Goal: Transaction & Acquisition: Subscribe to service/newsletter

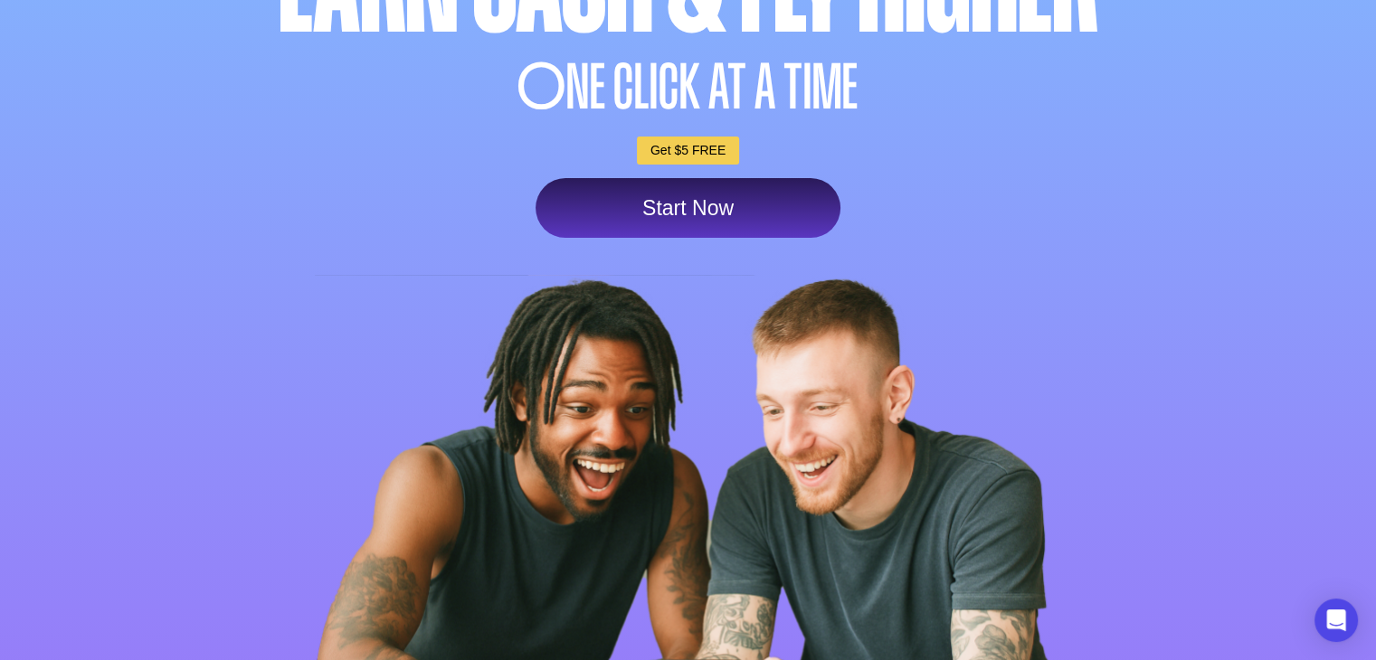
scroll to position [271, 0]
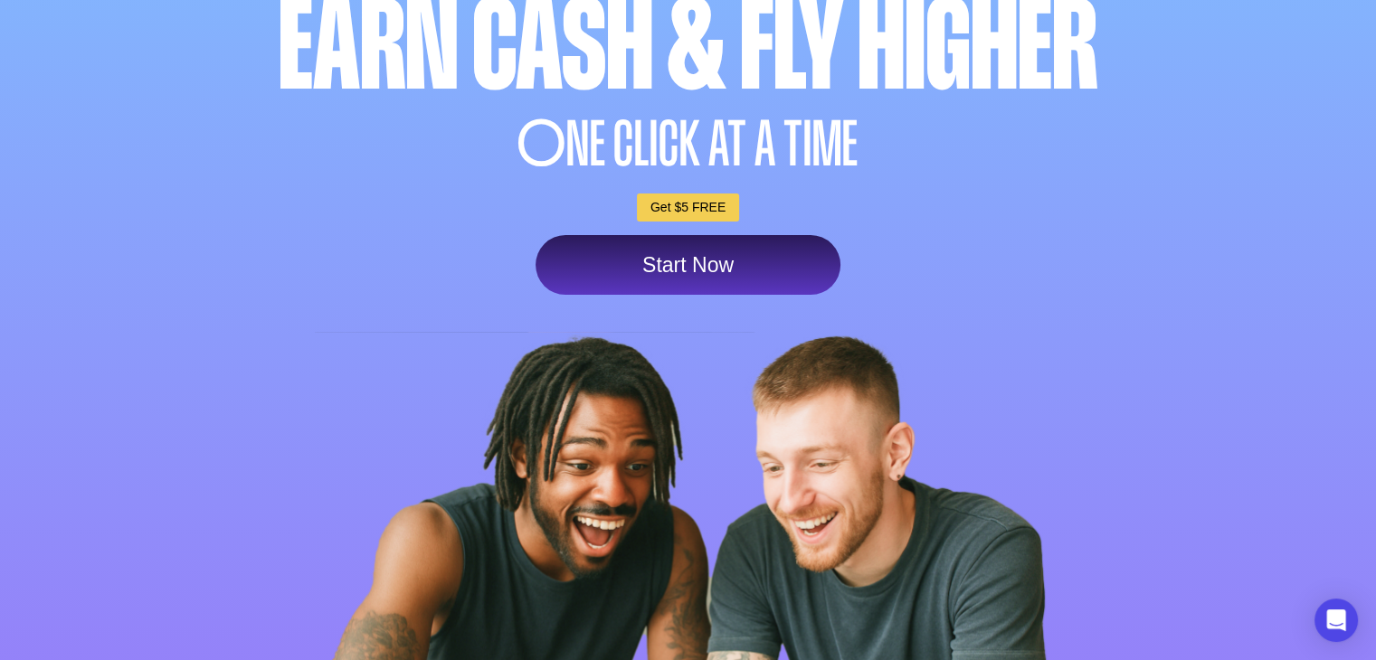
click at [629, 245] on link "Start Now" at bounding box center [687, 265] width 305 height 60
click at [627, 244] on link "Start Now" at bounding box center [687, 265] width 305 height 60
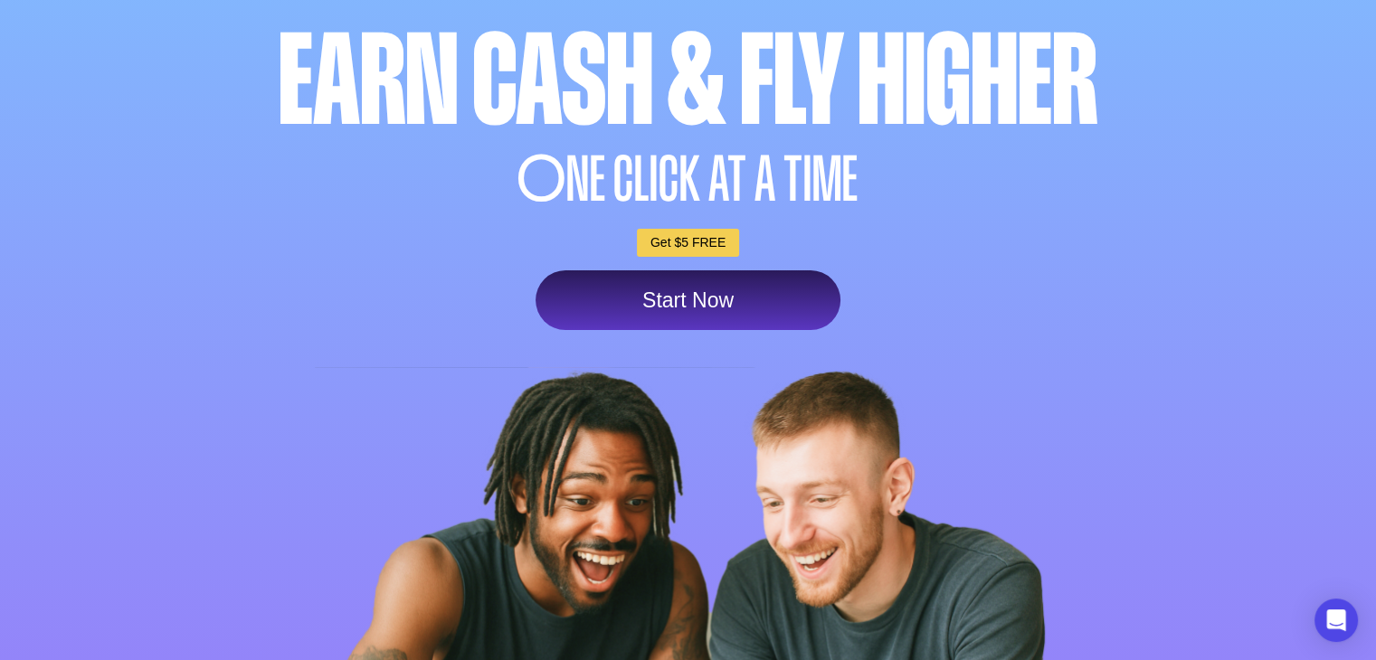
scroll to position [90, 0]
